Goal: Find specific page/section: Find specific page/section

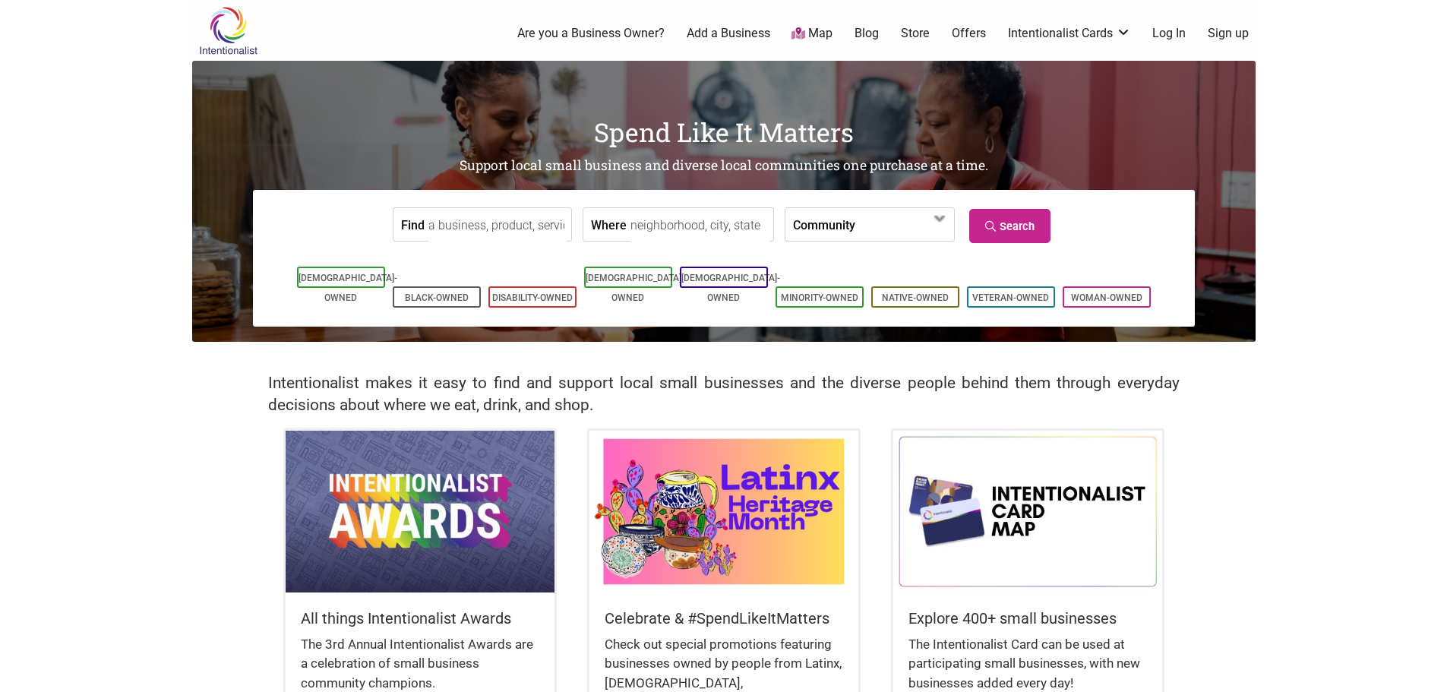
click at [835, 222] on label "Community" at bounding box center [824, 224] width 62 height 33
click at [1223, 450] on div "All things Intentionalist Awards The 3rd Annual Intentionalist Awards are a cel…" at bounding box center [723, 626] width 1063 height 396
click at [668, 225] on input "Where" at bounding box center [699, 225] width 139 height 34
type input "[GEOGRAPHIC_DATA], [US_STATE]"
click at [1018, 219] on link "Search" at bounding box center [1009, 226] width 81 height 34
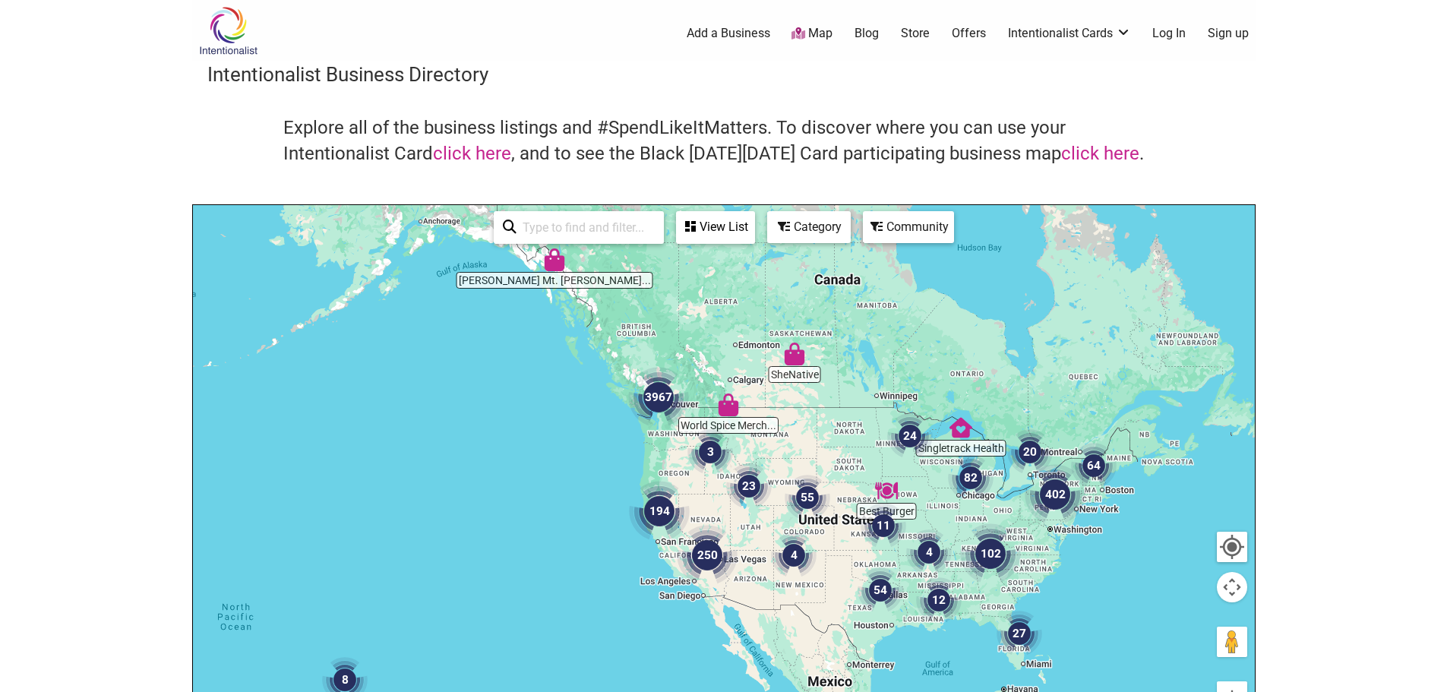
click at [971, 489] on img "82" at bounding box center [971, 478] width 46 height 46
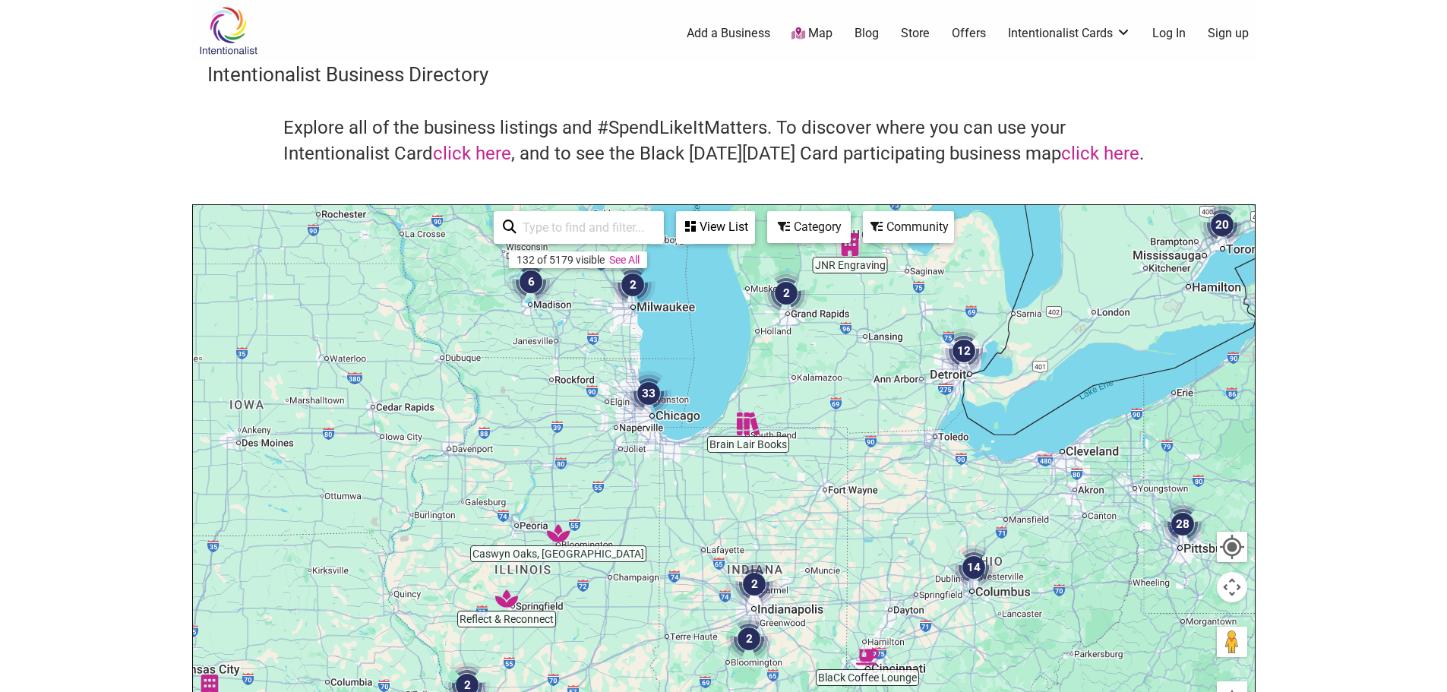
click at [971, 355] on img "12" at bounding box center [964, 351] width 46 height 46
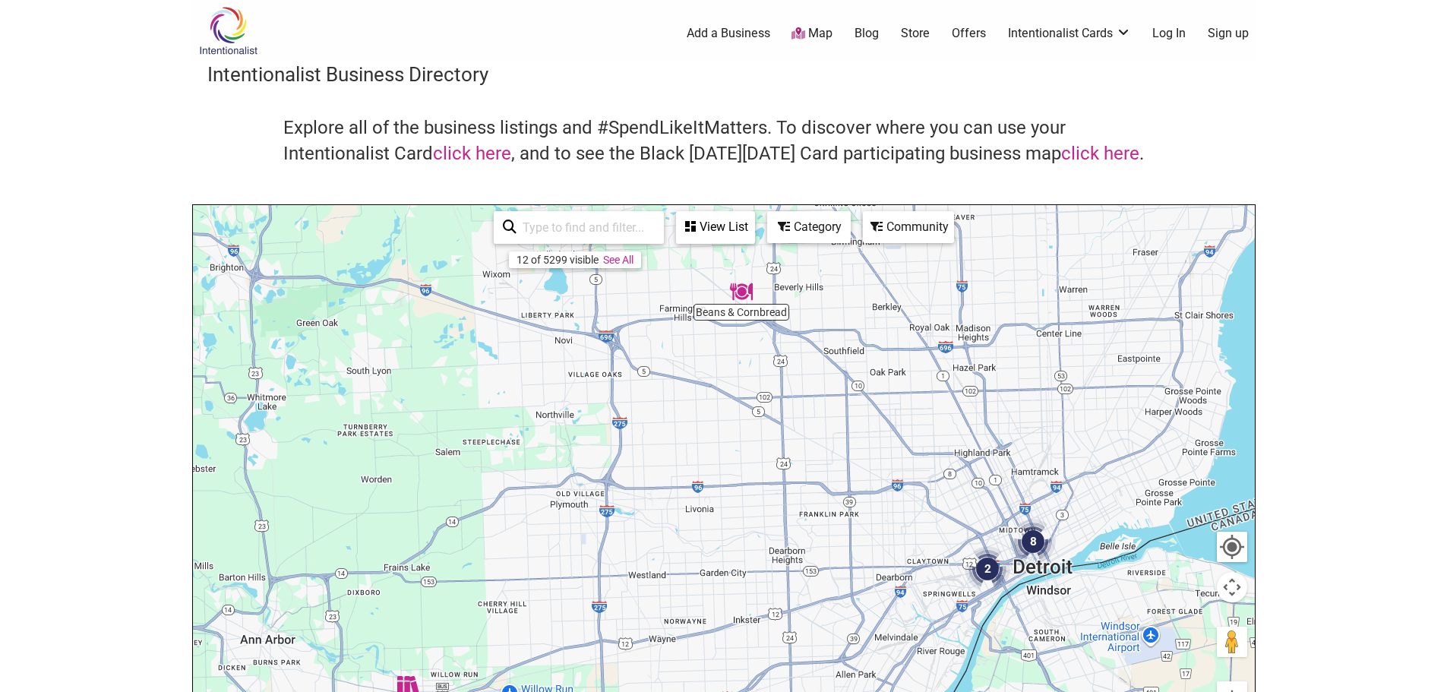
click at [1030, 544] on img "8" at bounding box center [1033, 542] width 46 height 46
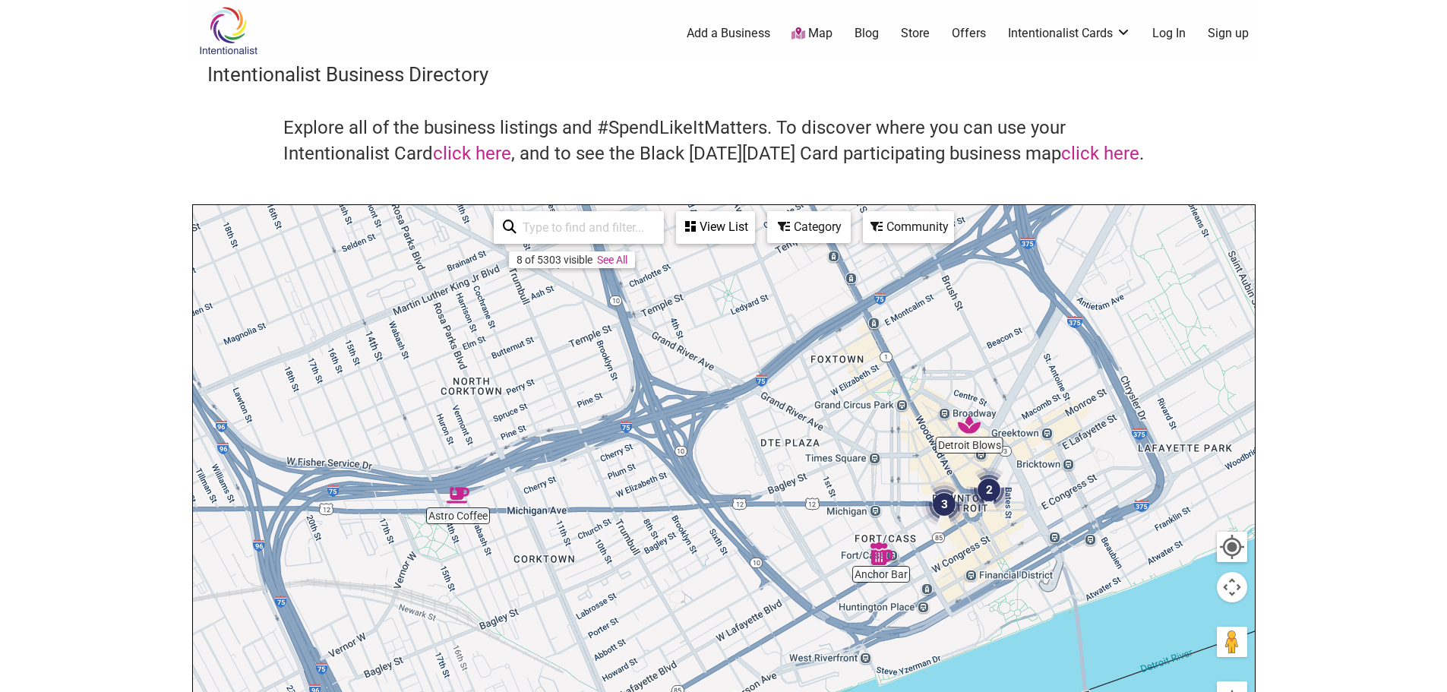
click at [948, 509] on img "3" at bounding box center [944, 504] width 46 height 46
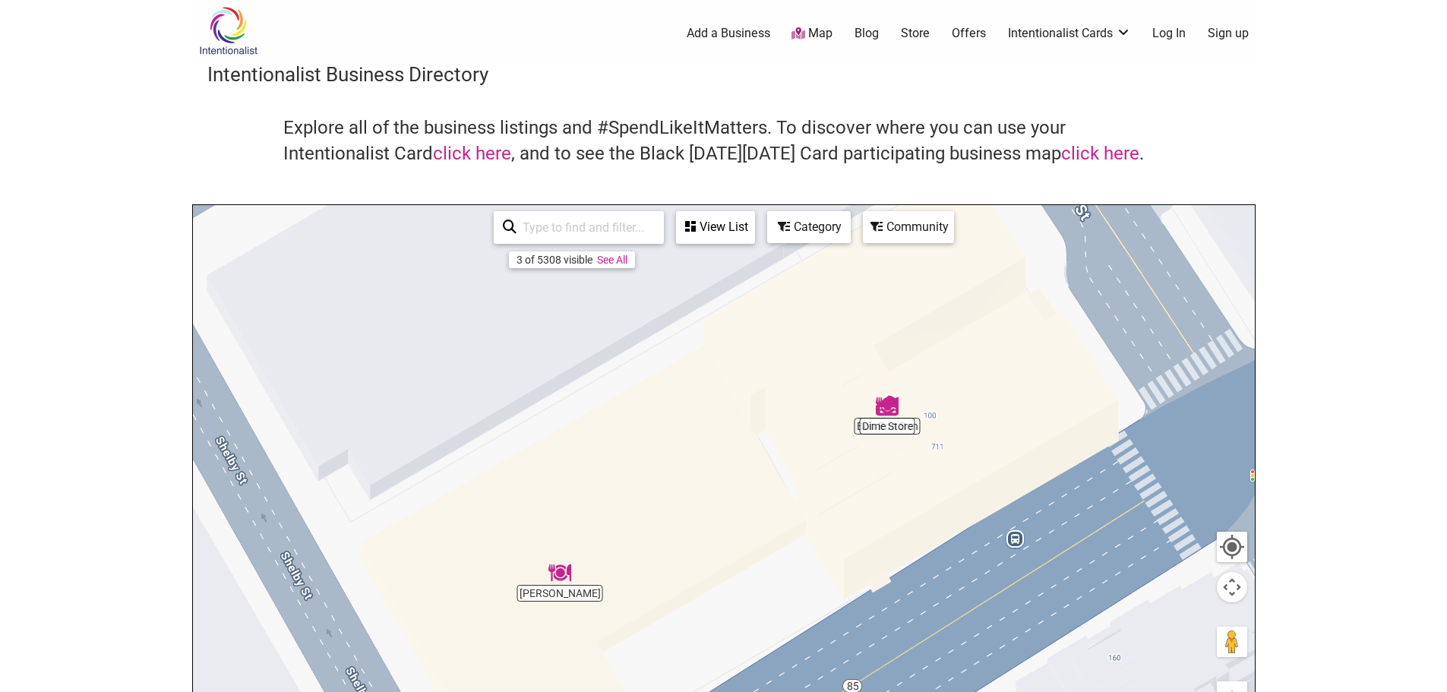
click at [891, 415] on img "Dime Store" at bounding box center [887, 405] width 23 height 23
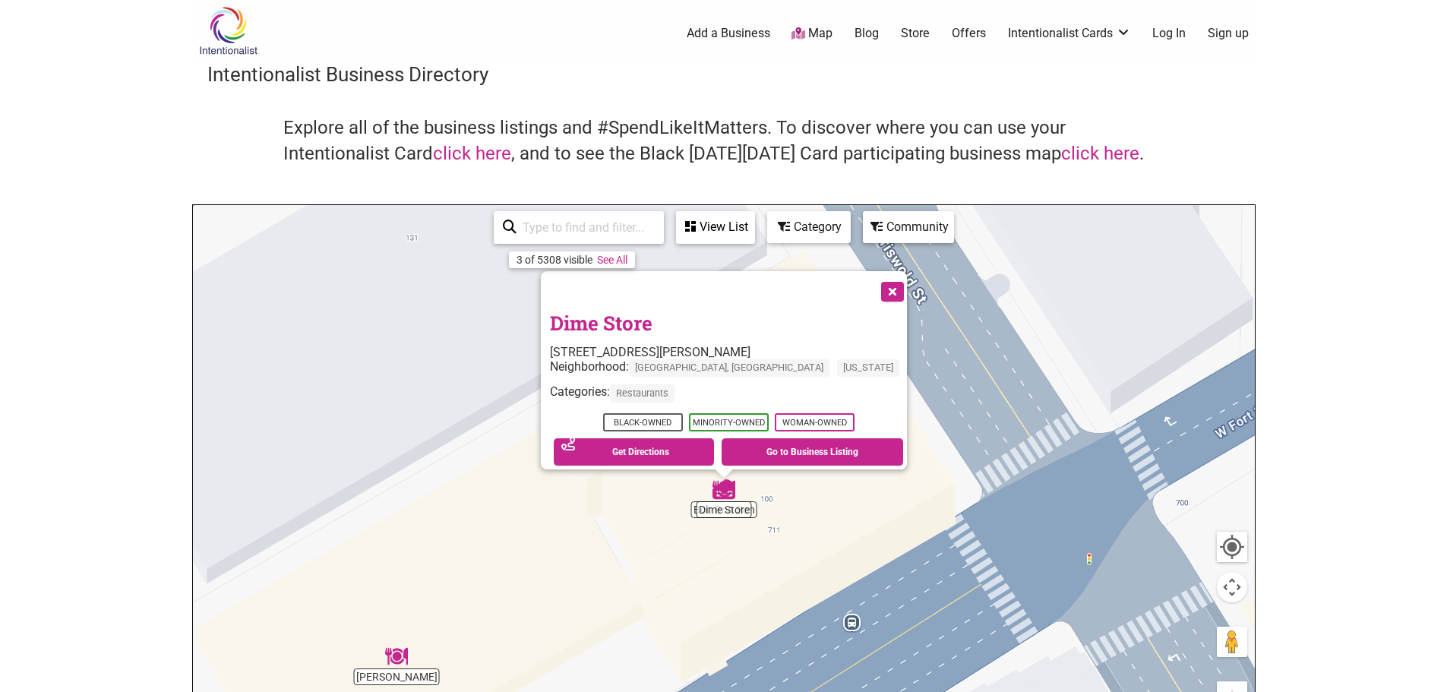
click at [693, 510] on div "To navigate, press the arrow keys. Dime Store 719 Griswold St #180, Detroit, MI…" at bounding box center [724, 500] width 1062 height 591
drag, startPoint x: 847, startPoint y: 282, endPoint x: 810, endPoint y: 406, distance: 129.3
click at [872, 283] on button "Close" at bounding box center [891, 290] width 38 height 38
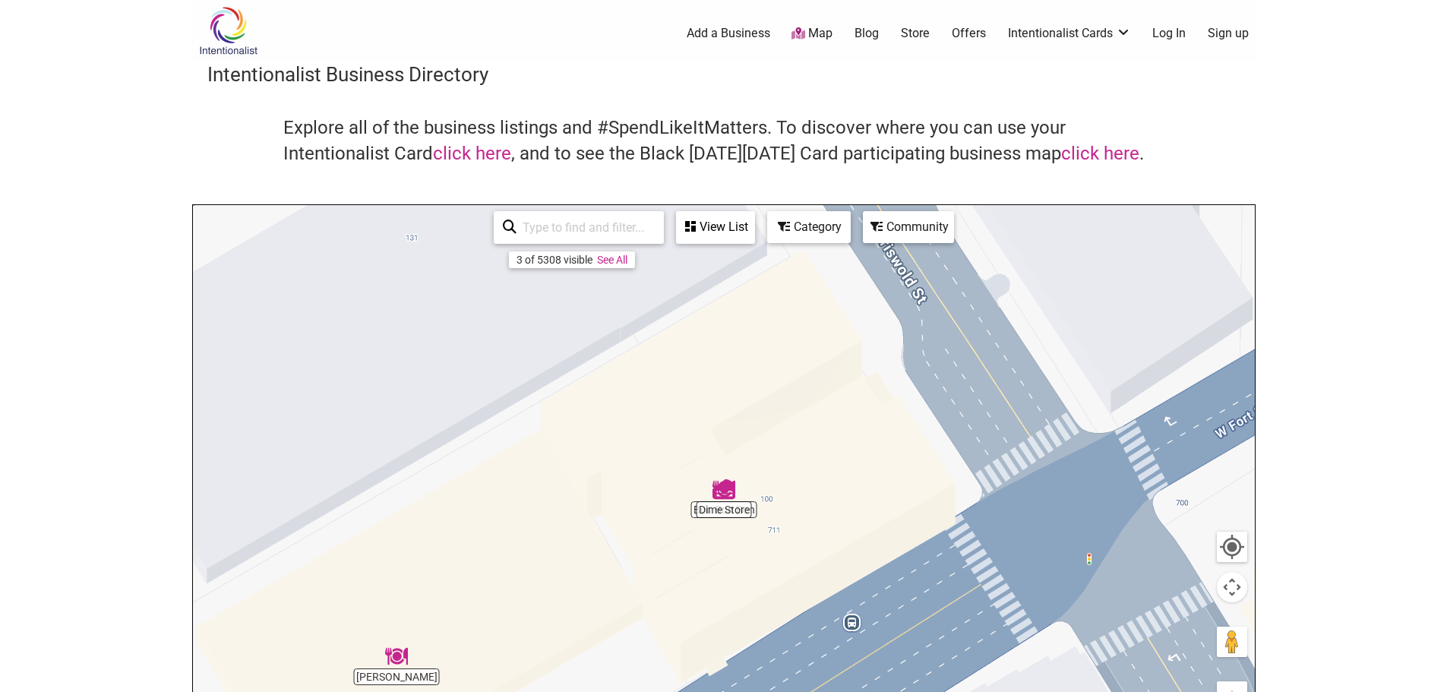
click at [693, 510] on div "To navigate, press the arrow keys." at bounding box center [724, 500] width 1062 height 591
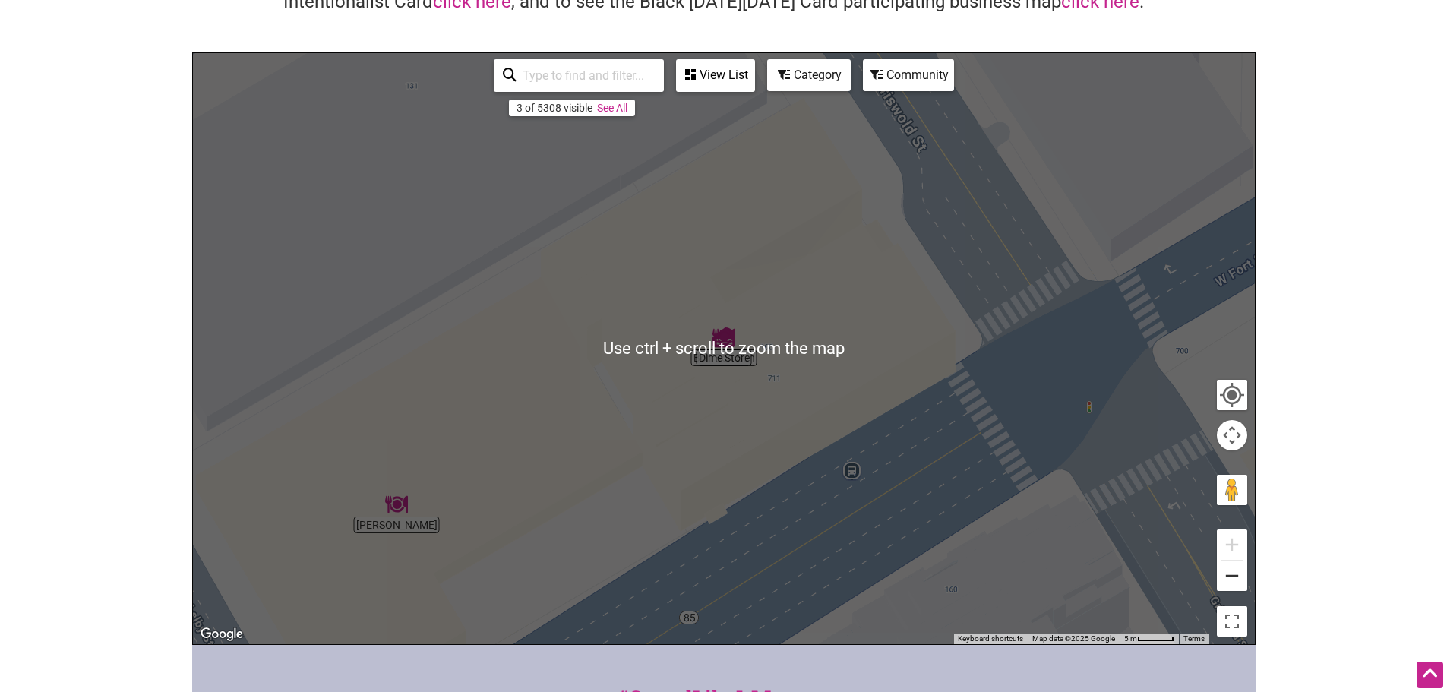
click at [1237, 583] on button "Zoom out" at bounding box center [1232, 575] width 30 height 30
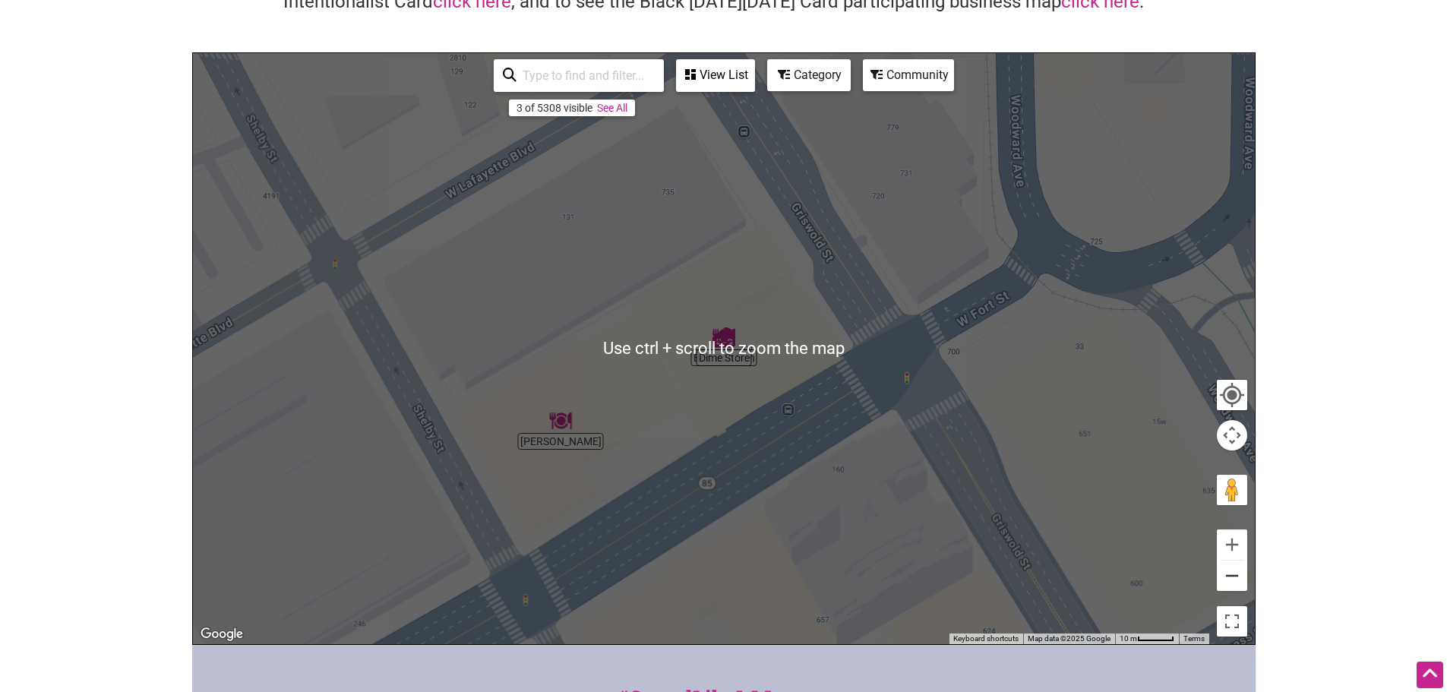
click at [1233, 579] on button "Zoom out" at bounding box center [1232, 575] width 30 height 30
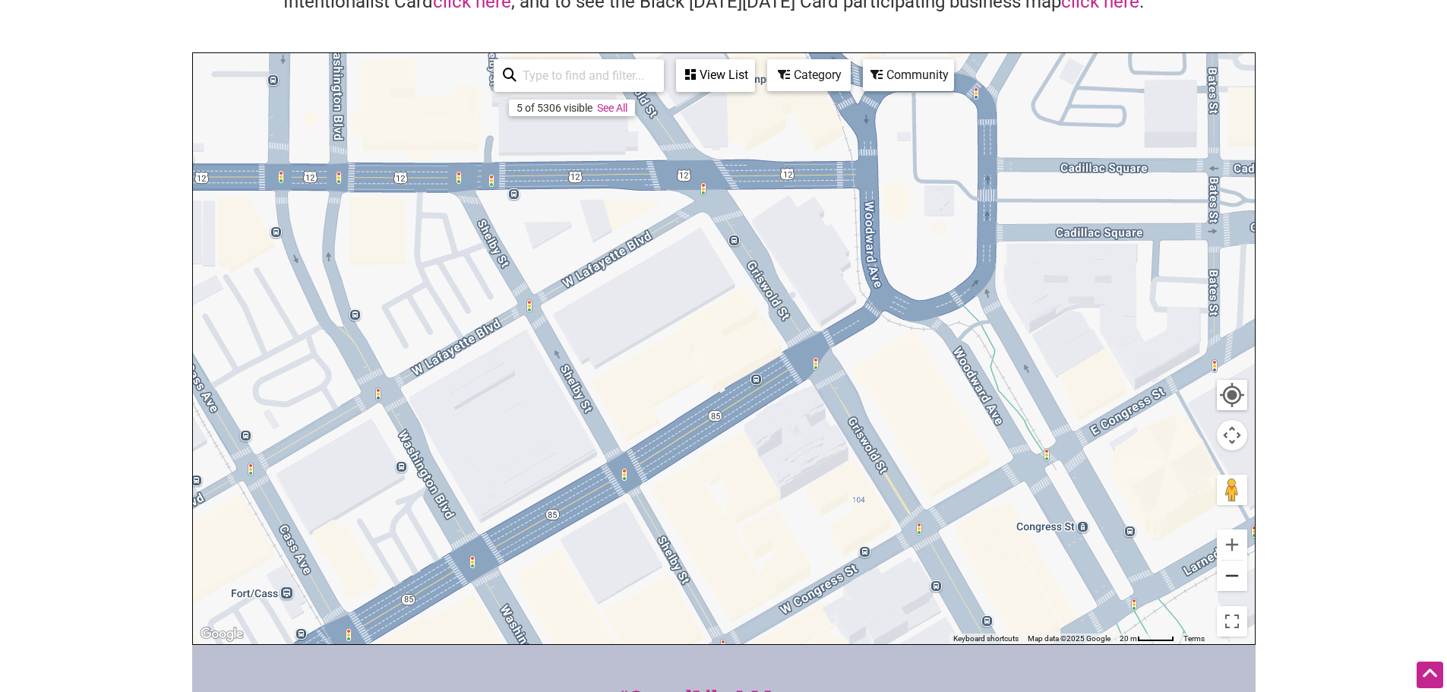
click at [1227, 575] on button "Zoom out" at bounding box center [1232, 575] width 30 height 30
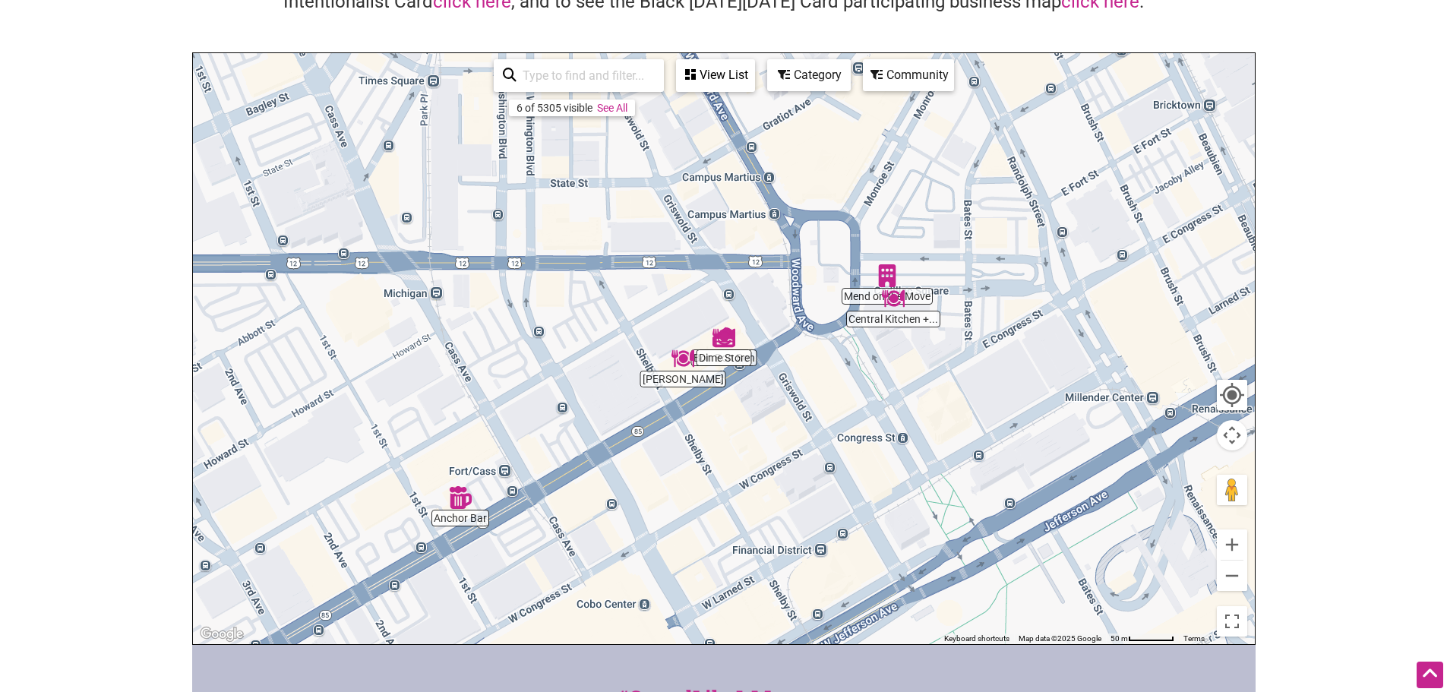
click at [889, 304] on img "Central Kitchen + Bar" at bounding box center [893, 298] width 23 height 23
click at [895, 296] on img "Central Kitchen + Bar" at bounding box center [893, 299] width 23 height 23
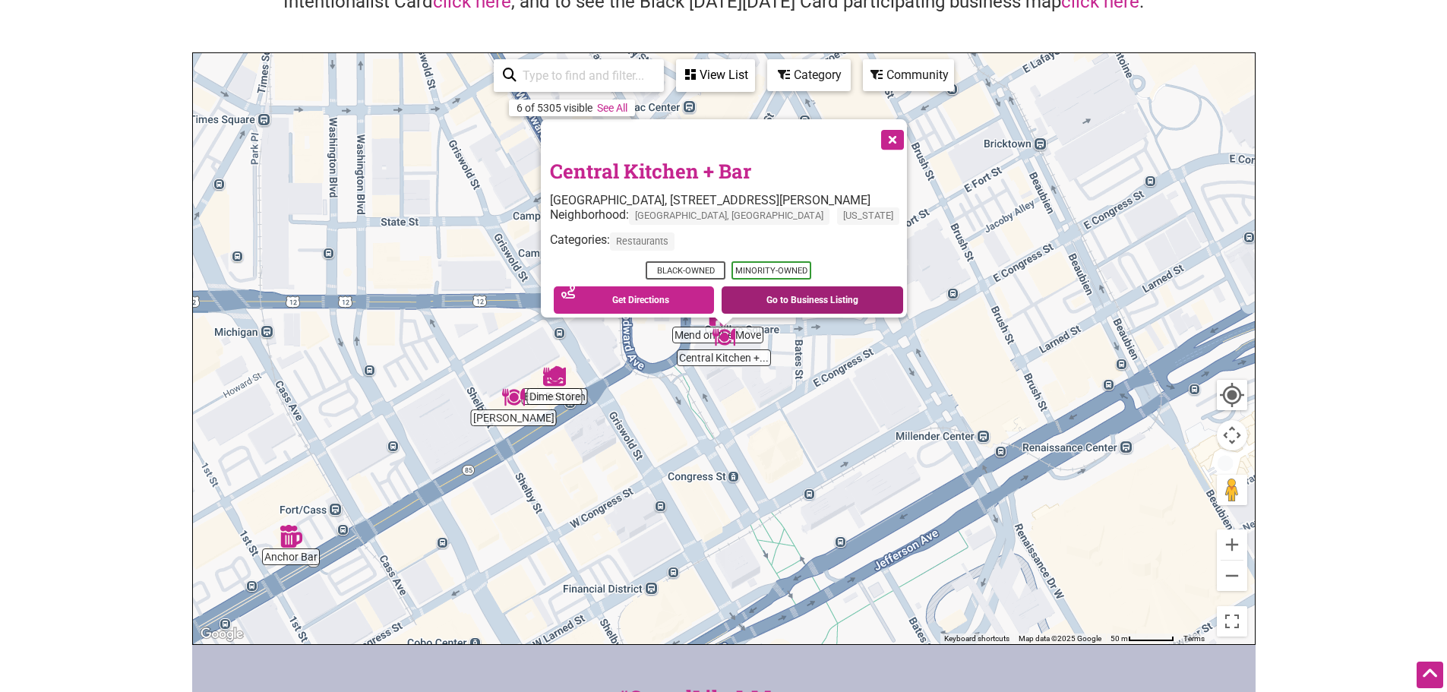
click at [787, 296] on link "Go to Business Listing" at bounding box center [811, 299] width 181 height 27
click at [900, 133] on button "Close" at bounding box center [891, 138] width 38 height 38
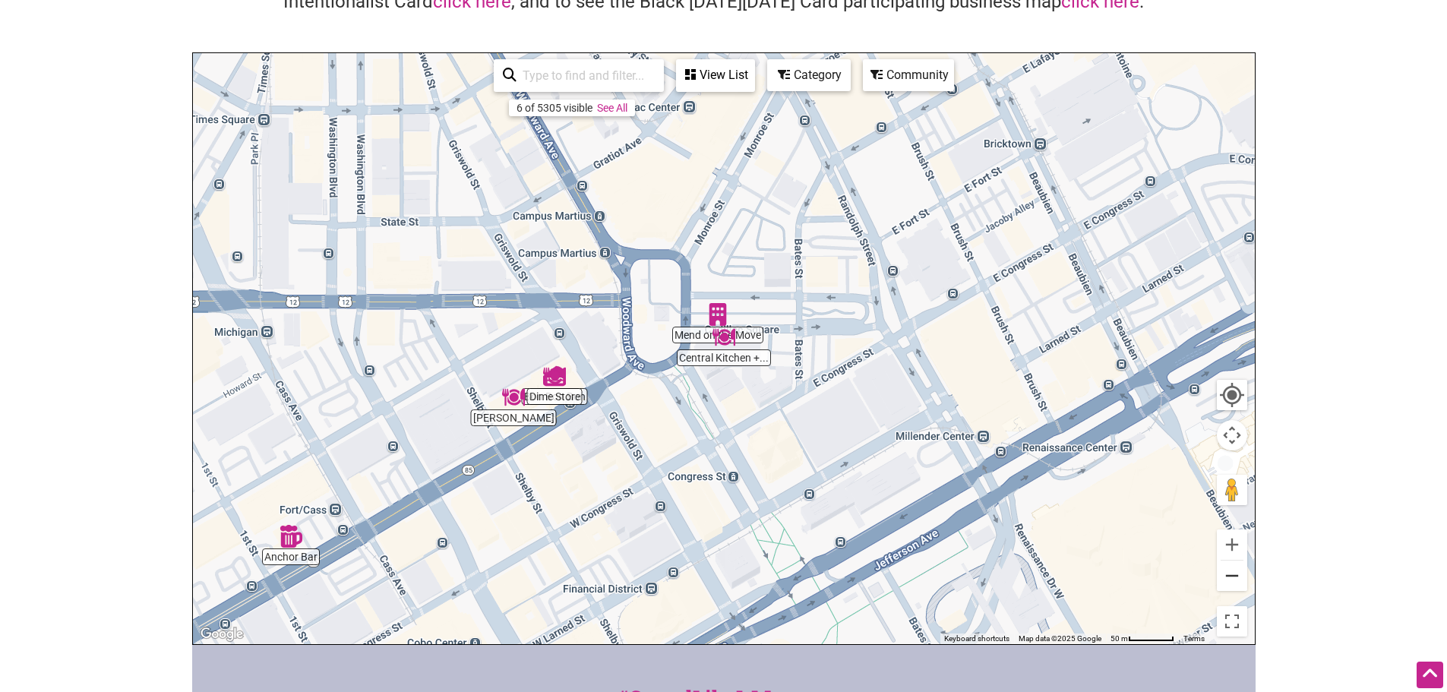
click at [1232, 585] on button "Zoom out" at bounding box center [1232, 575] width 30 height 30
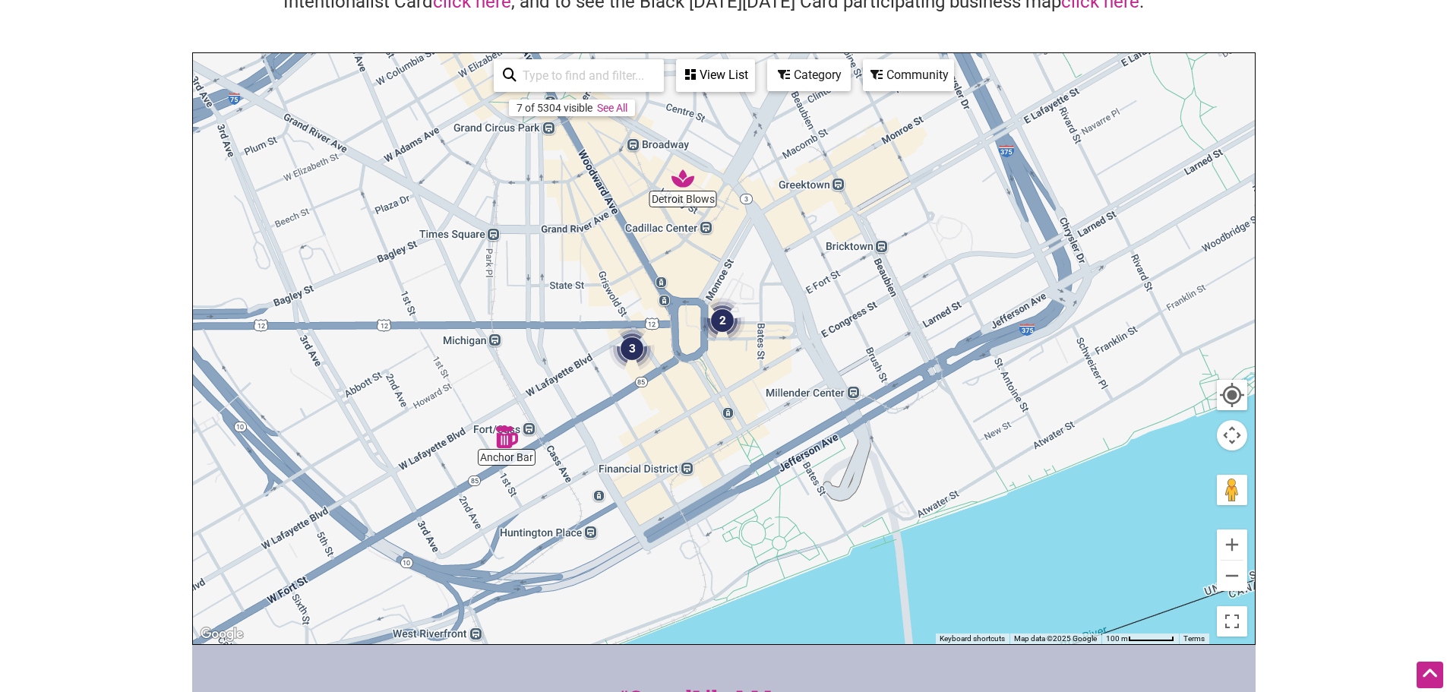
click at [714, 77] on div "View List" at bounding box center [715, 75] width 76 height 29
click at [663, 129] on div "View List" at bounding box center [624, 120] width 273 height 29
click at [733, 71] on div "View List" at bounding box center [715, 75] width 76 height 29
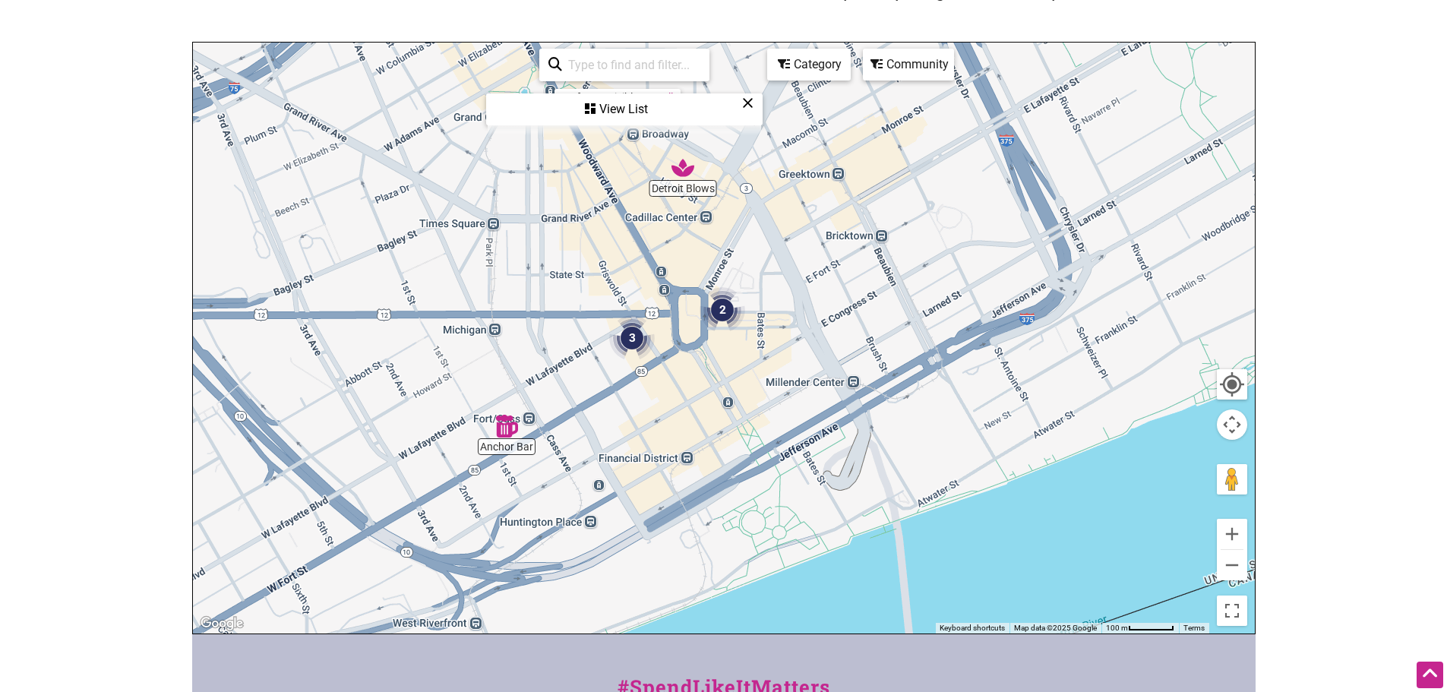
scroll to position [87, 0]
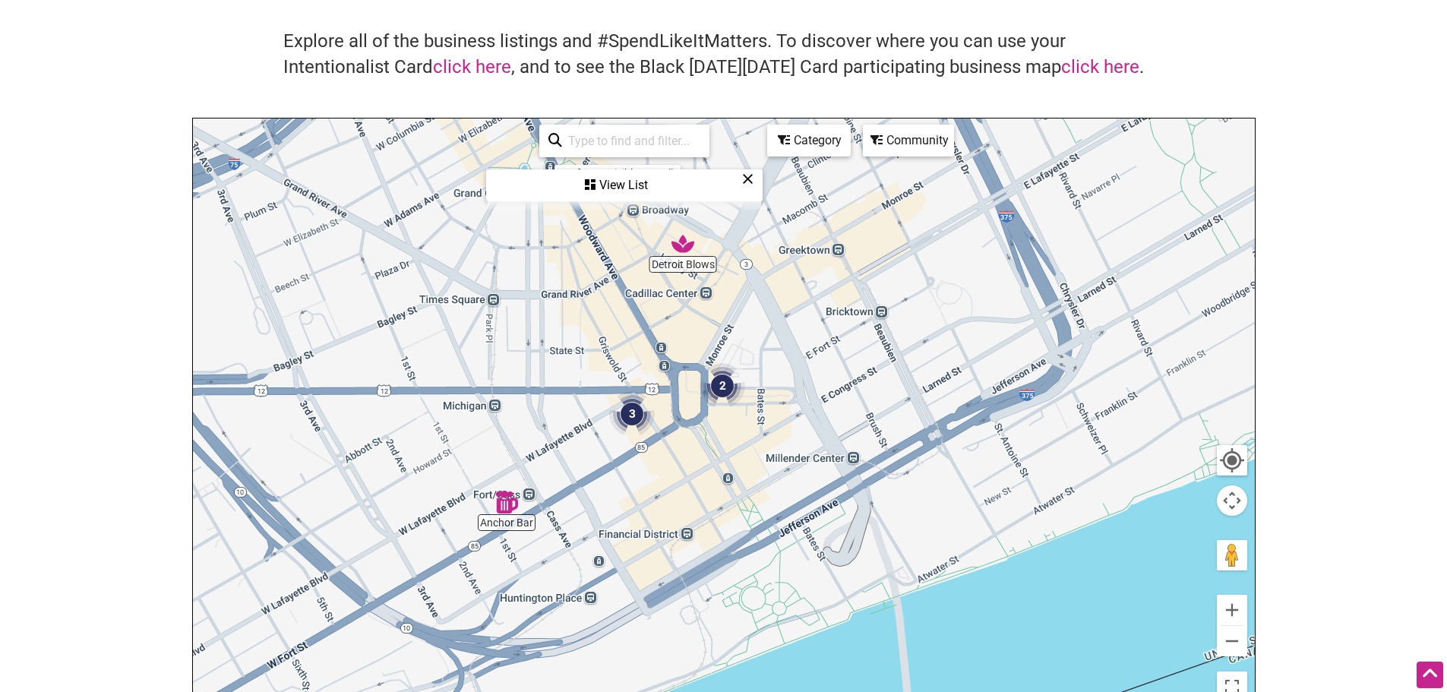
click at [582, 185] on div "View List" at bounding box center [624, 185] width 273 height 29
click at [705, 144] on div "View List" at bounding box center [715, 140] width 76 height 29
click at [680, 270] on div "To navigate, press the arrow keys." at bounding box center [724, 413] width 1062 height 591
click at [687, 251] on img "Detroit Blows" at bounding box center [682, 243] width 23 height 23
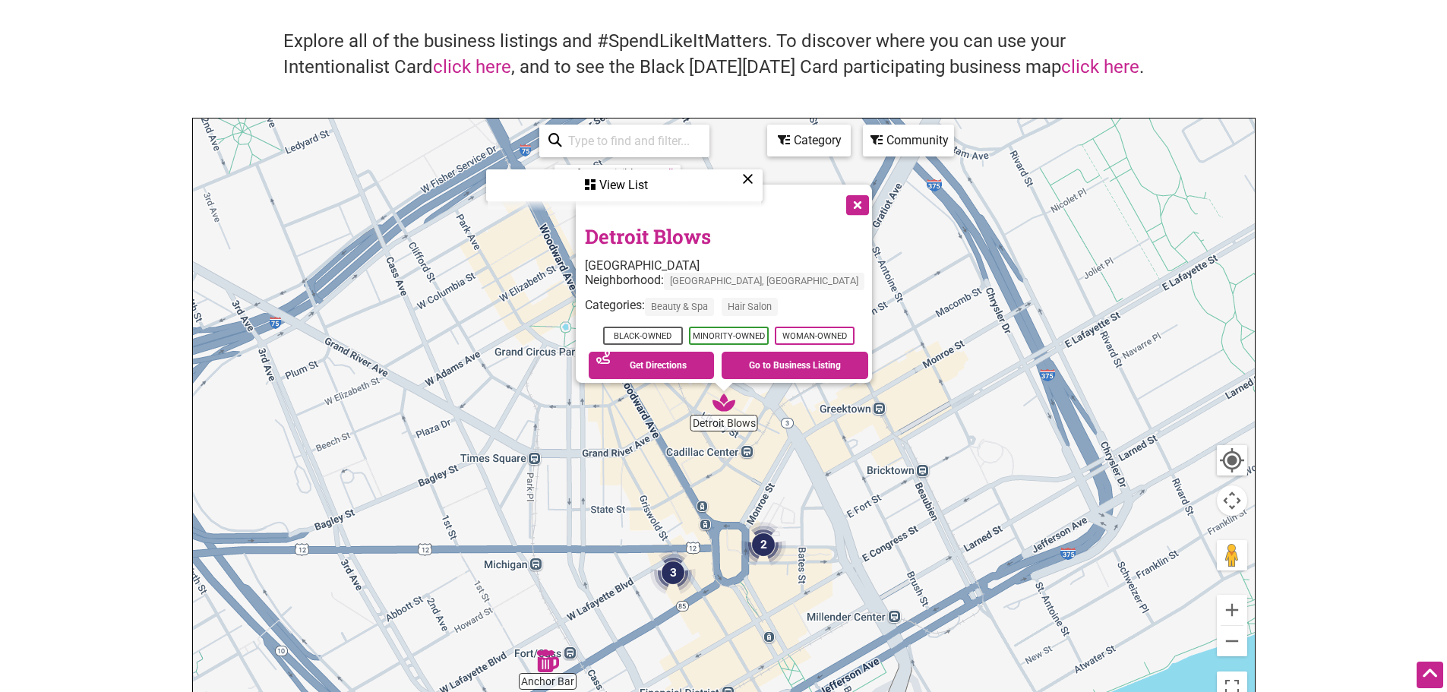
click at [852, 191] on button "Close" at bounding box center [856, 204] width 38 height 38
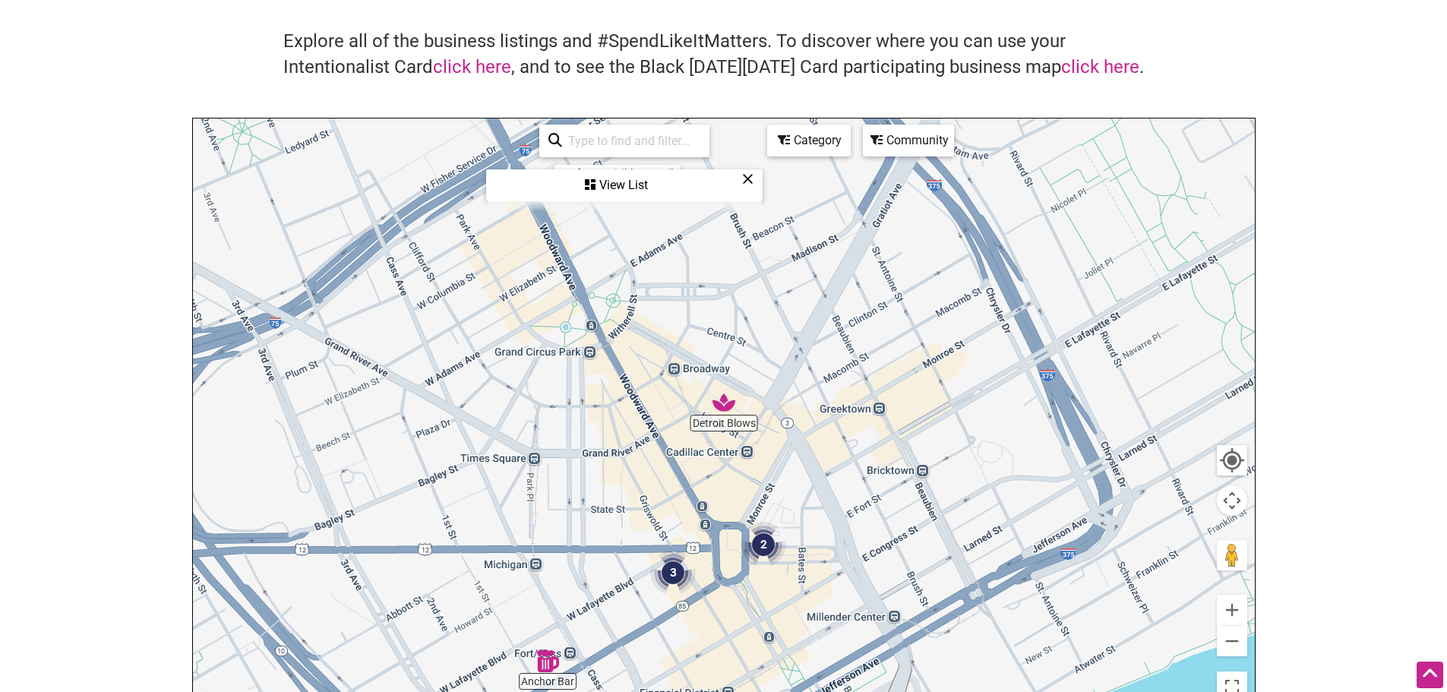
click at [741, 178] on div "View List" at bounding box center [624, 185] width 273 height 29
click at [835, 136] on div "Category" at bounding box center [809, 140] width 80 height 29
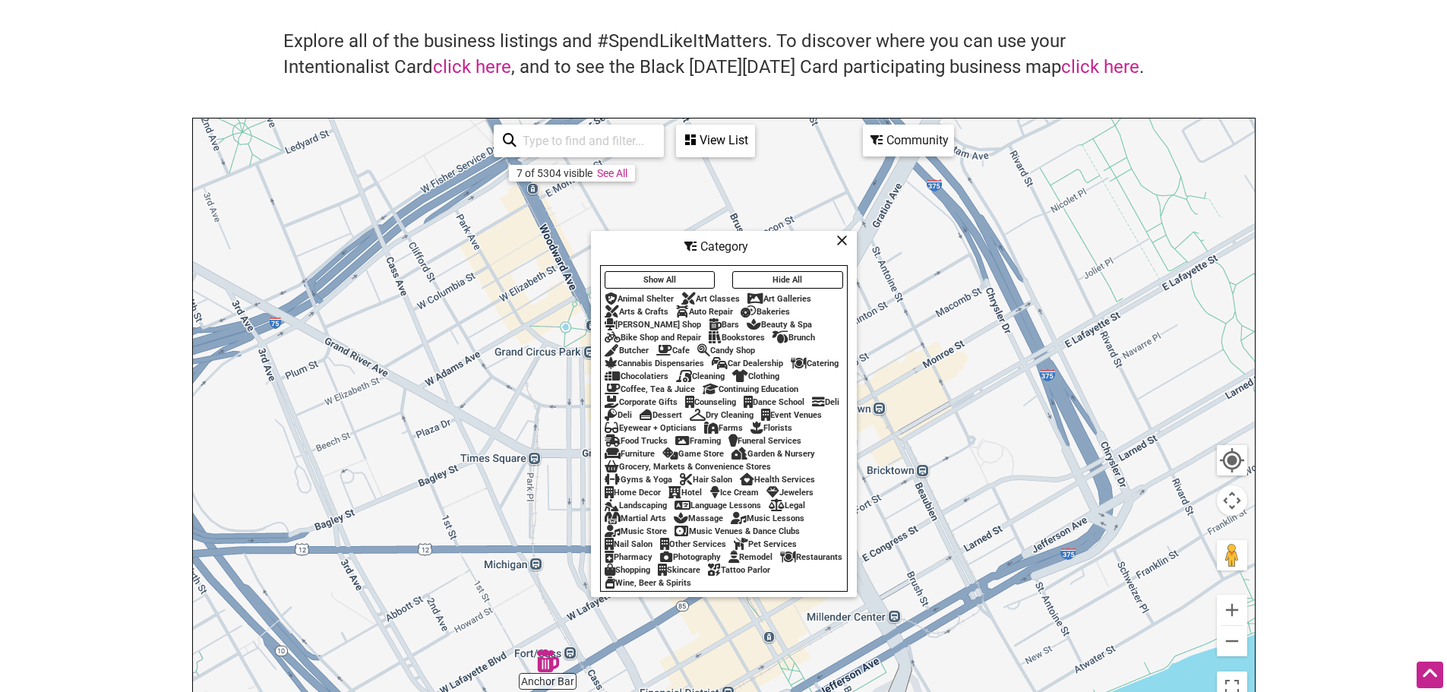
click at [841, 240] on icon at bounding box center [841, 240] width 11 height 1
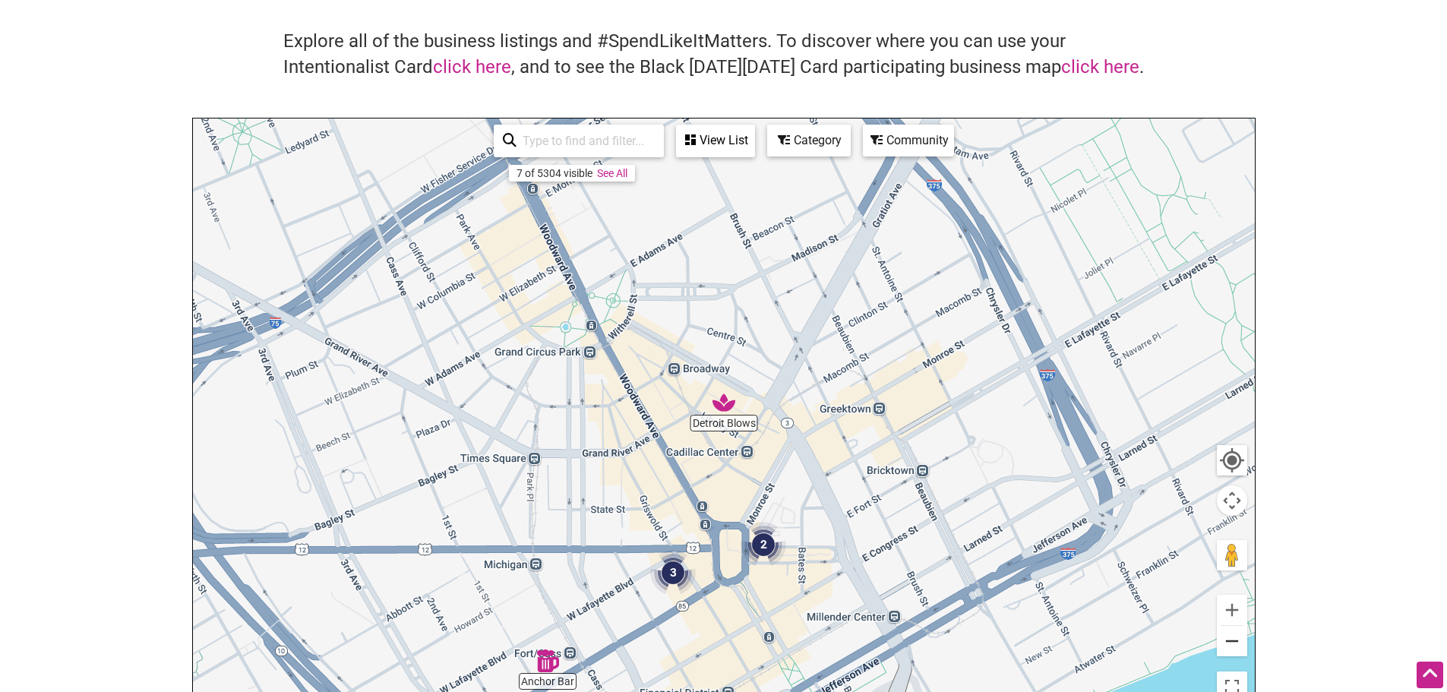
click at [1233, 646] on button "Zoom out" at bounding box center [1232, 641] width 30 height 30
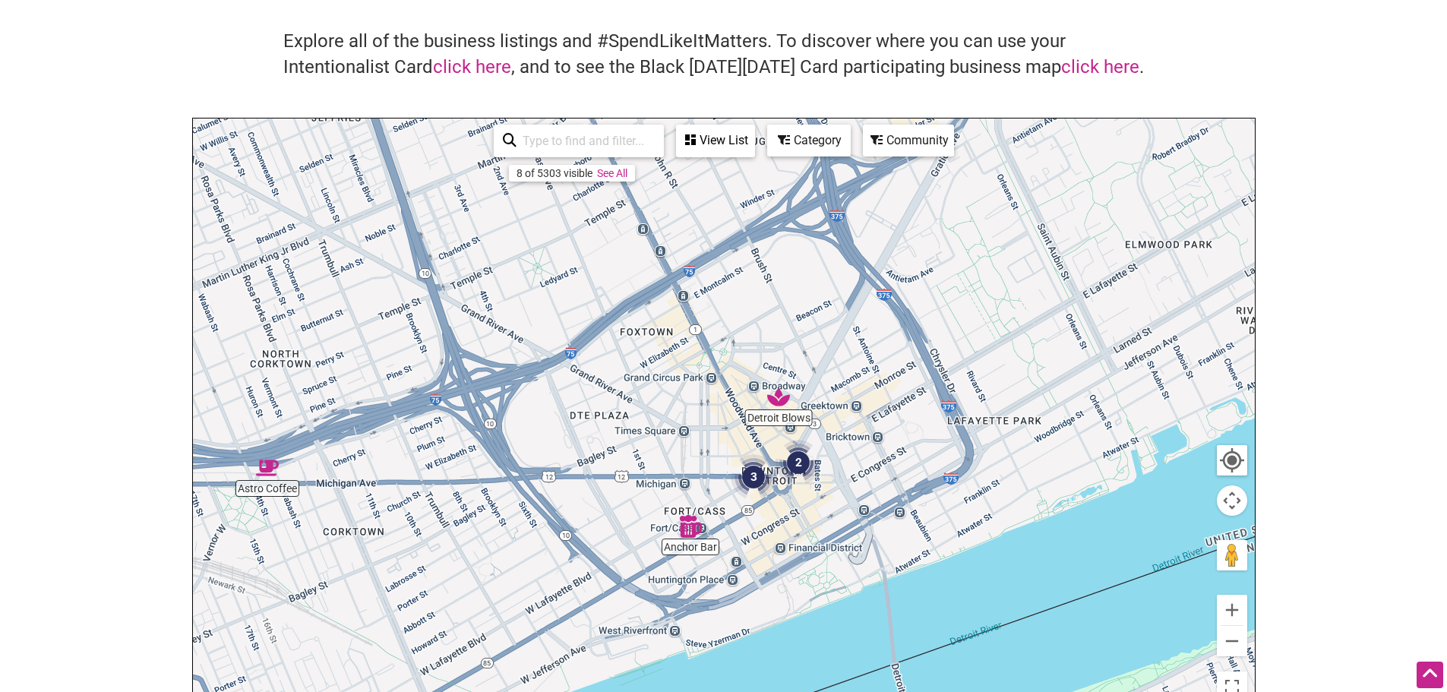
drag, startPoint x: 390, startPoint y: 557, endPoint x: 447, endPoint y: 552, distance: 57.9
click at [447, 552] on div "To navigate, press the arrow keys." at bounding box center [724, 413] width 1062 height 591
click at [1239, 645] on button "Zoom out" at bounding box center [1232, 641] width 30 height 30
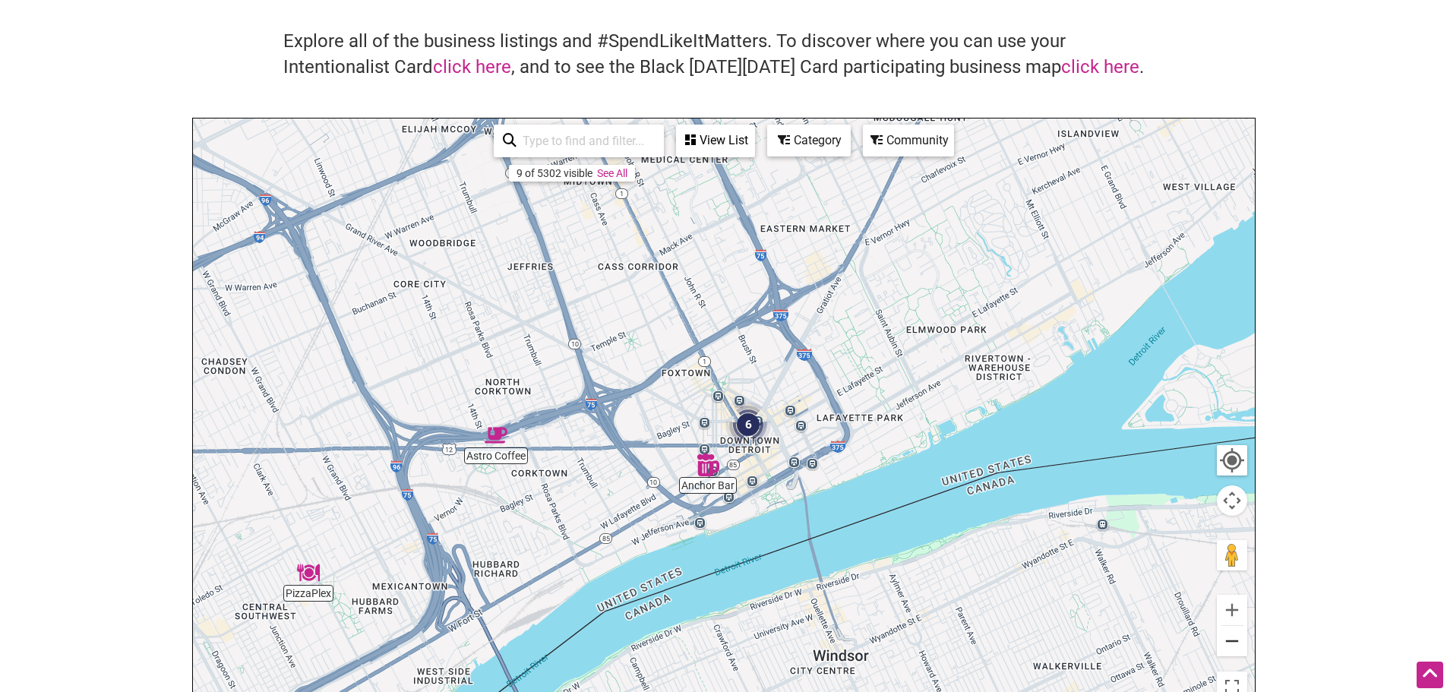
click at [1231, 643] on button "Zoom out" at bounding box center [1232, 641] width 30 height 30
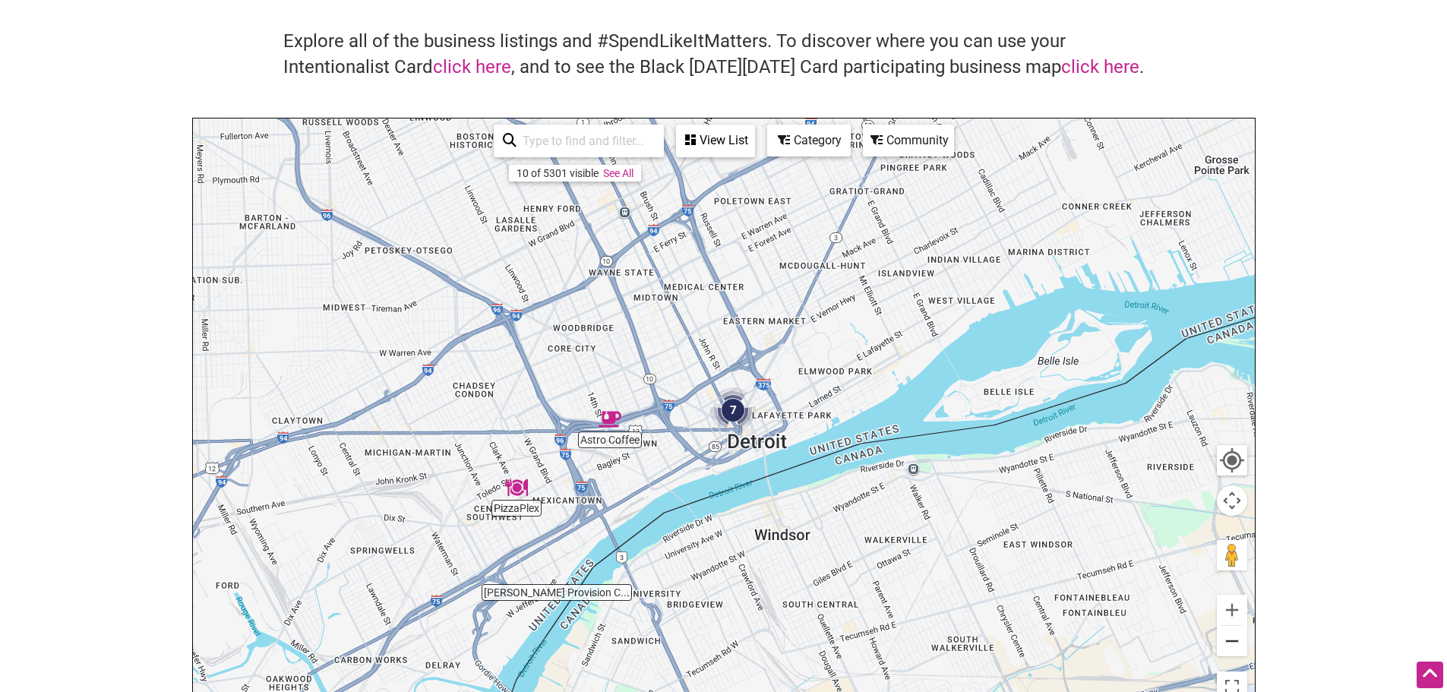
click at [1231, 643] on button "Zoom out" at bounding box center [1232, 641] width 30 height 30
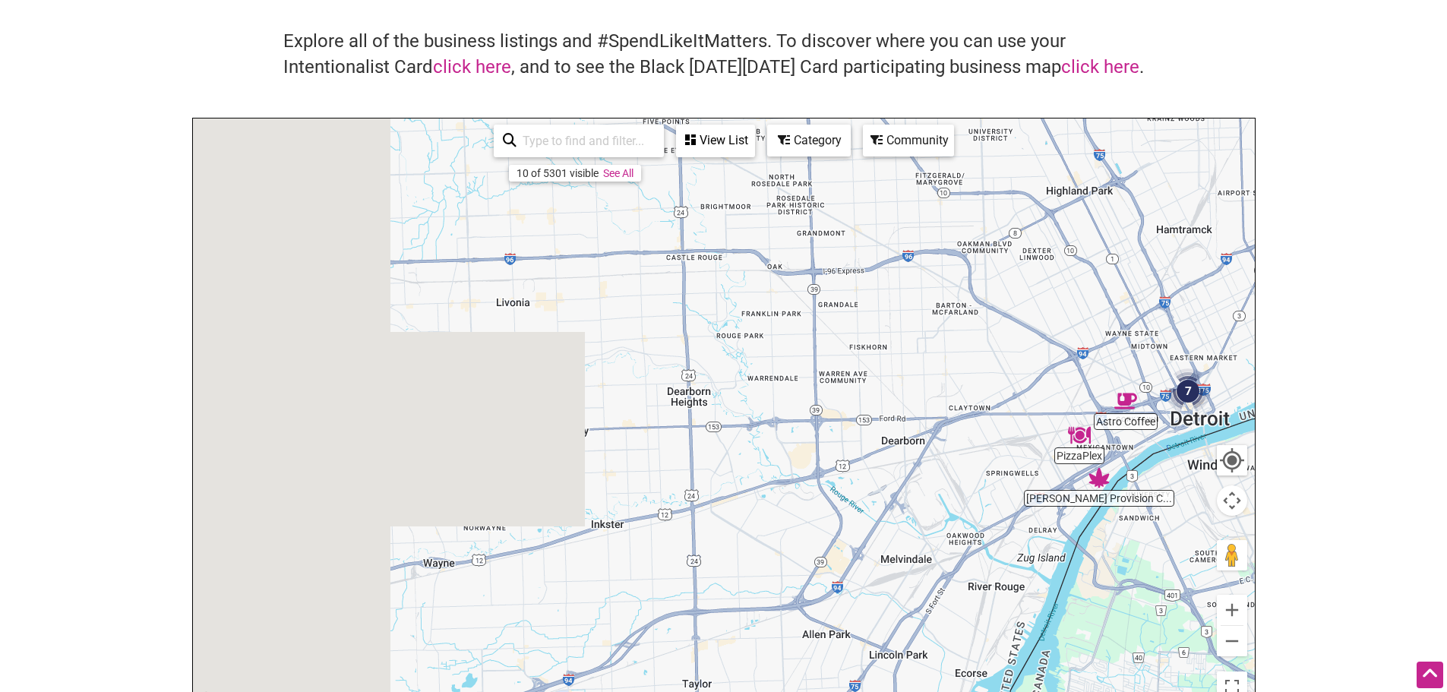
drag, startPoint x: 795, startPoint y: 280, endPoint x: 1257, endPoint y: 271, distance: 461.8
click at [1257, 271] on body "× Menu 0 Add a Business Map Blog Store Offers Intentionalist Cards Buy Black Ca…" at bounding box center [723, 259] width 1447 height 692
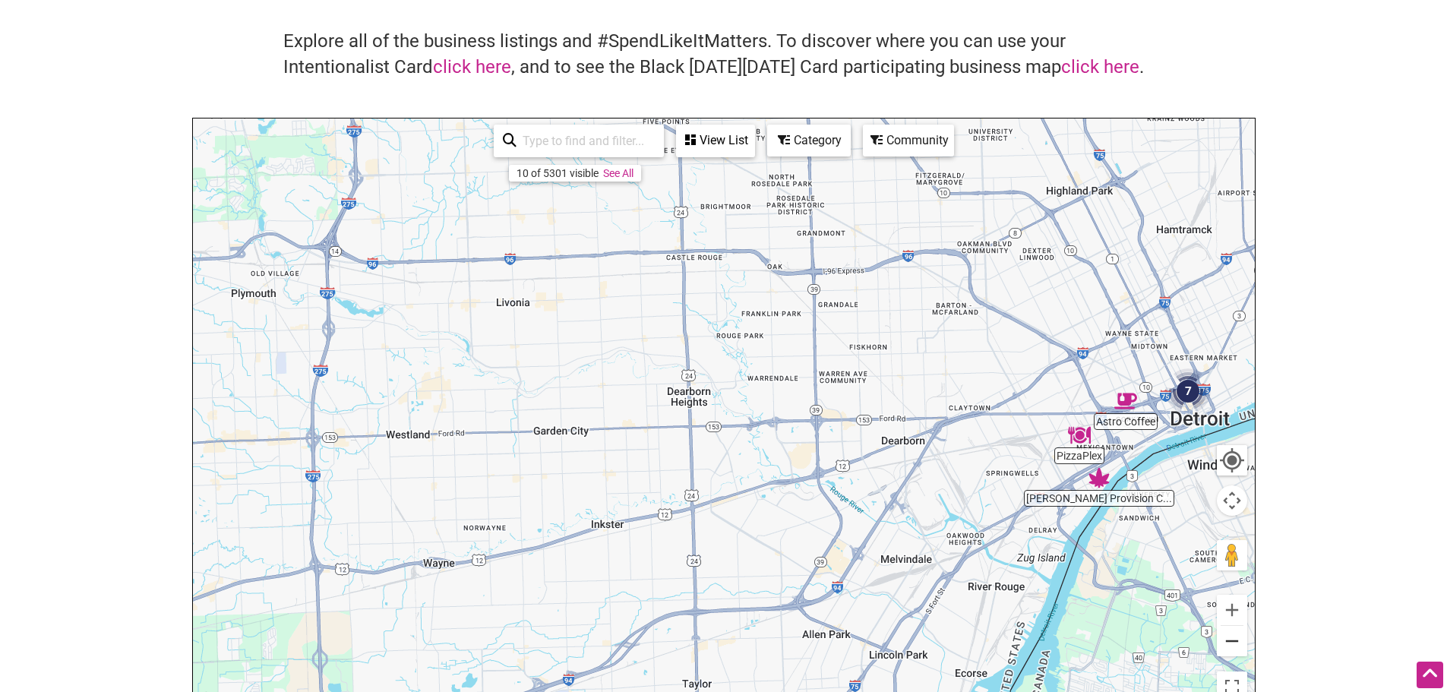
click at [1227, 643] on button "Zoom out" at bounding box center [1232, 641] width 30 height 30
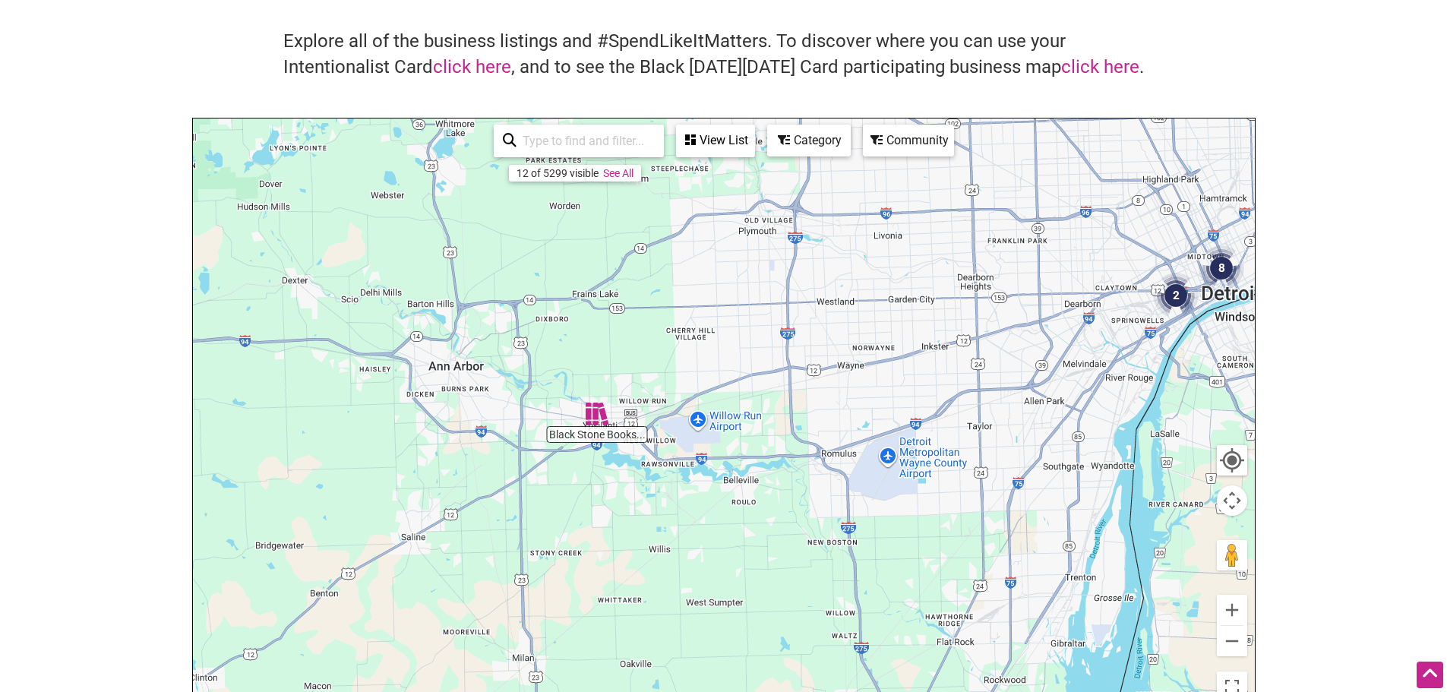
drag, startPoint x: 593, startPoint y: 544, endPoint x: 863, endPoint y: 421, distance: 297.3
click at [863, 421] on div "To navigate, press the arrow keys." at bounding box center [724, 413] width 1062 height 591
